Goal: Use online tool/utility

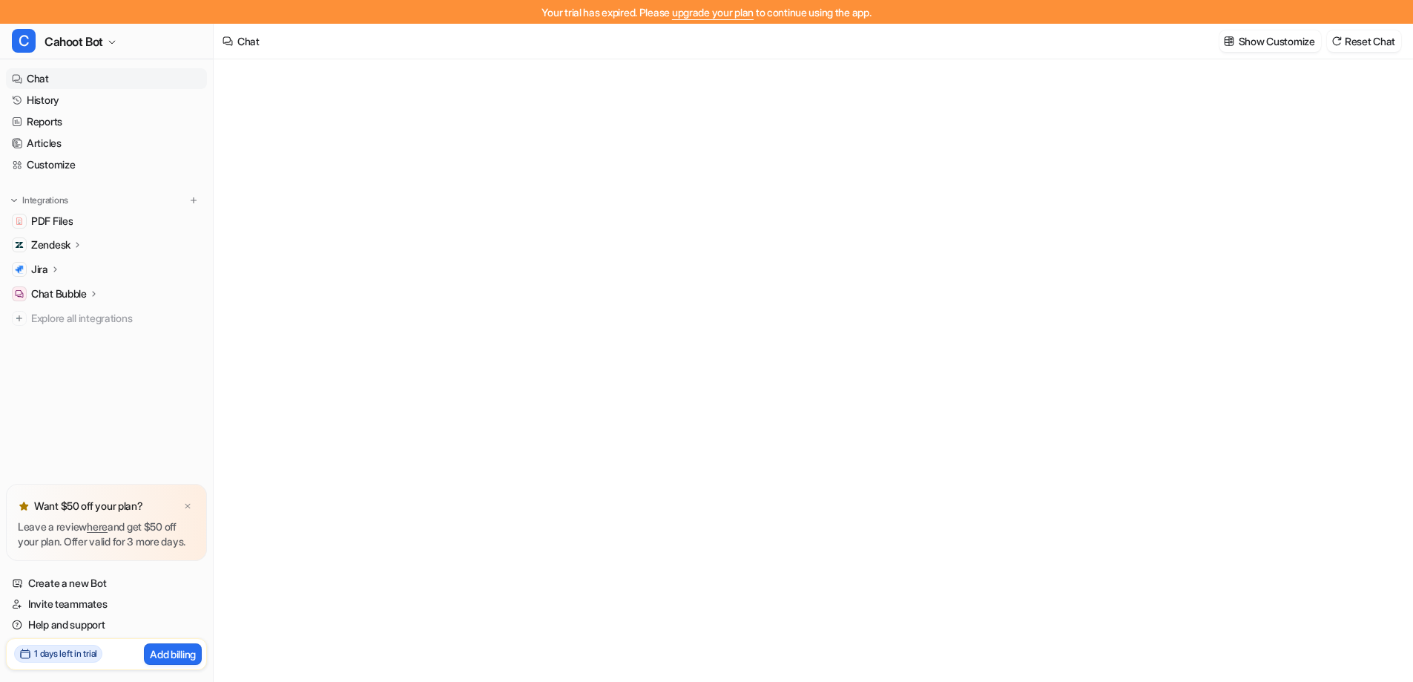
type textarea "**********"
click at [479, 260] on div "**********" at bounding box center [813, 382] width 1198 height 646
